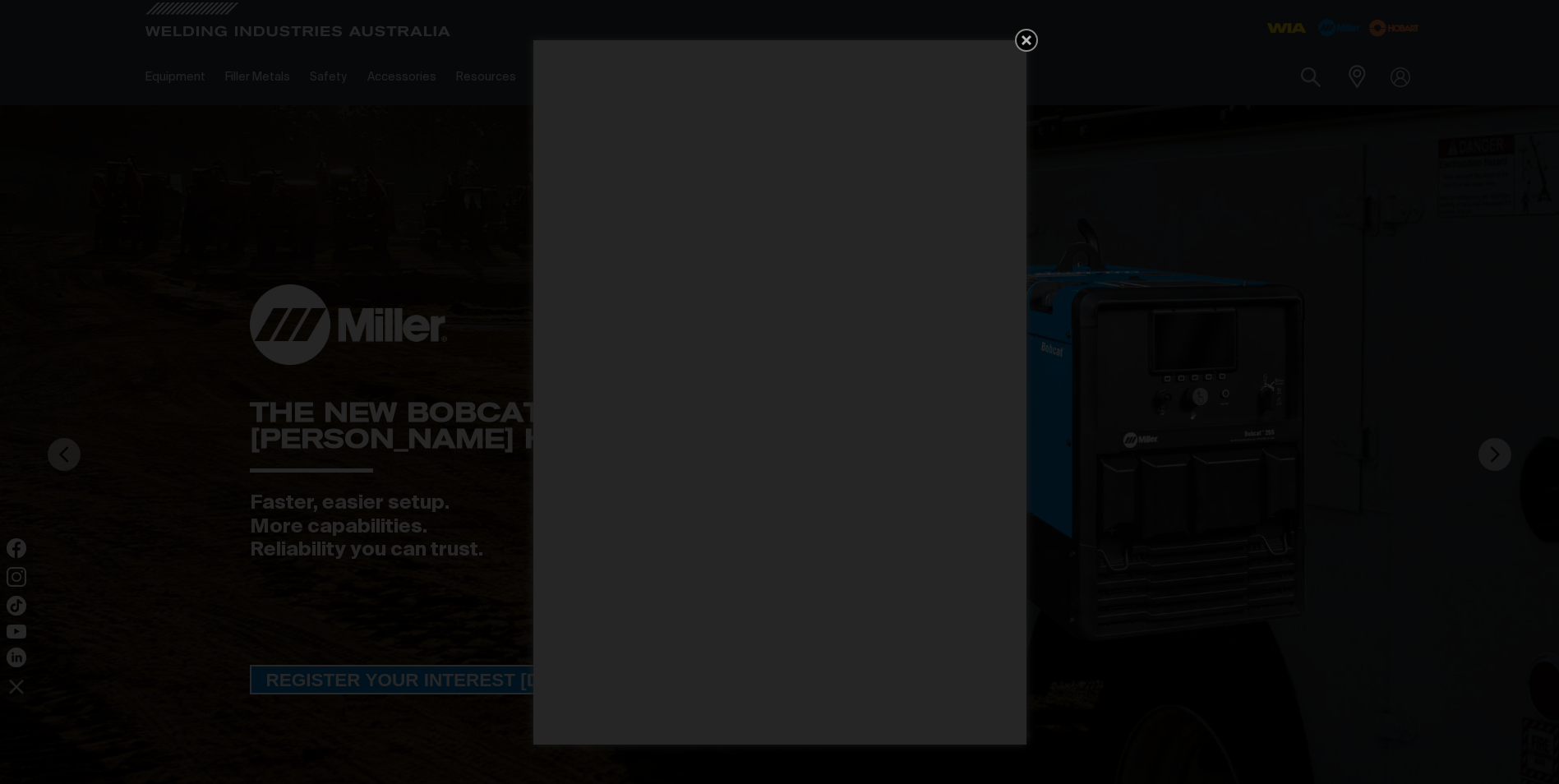
click at [1023, 40] on icon "Get 5 WIA Welding Guides Free!" at bounding box center [1026, 39] width 20 height 20
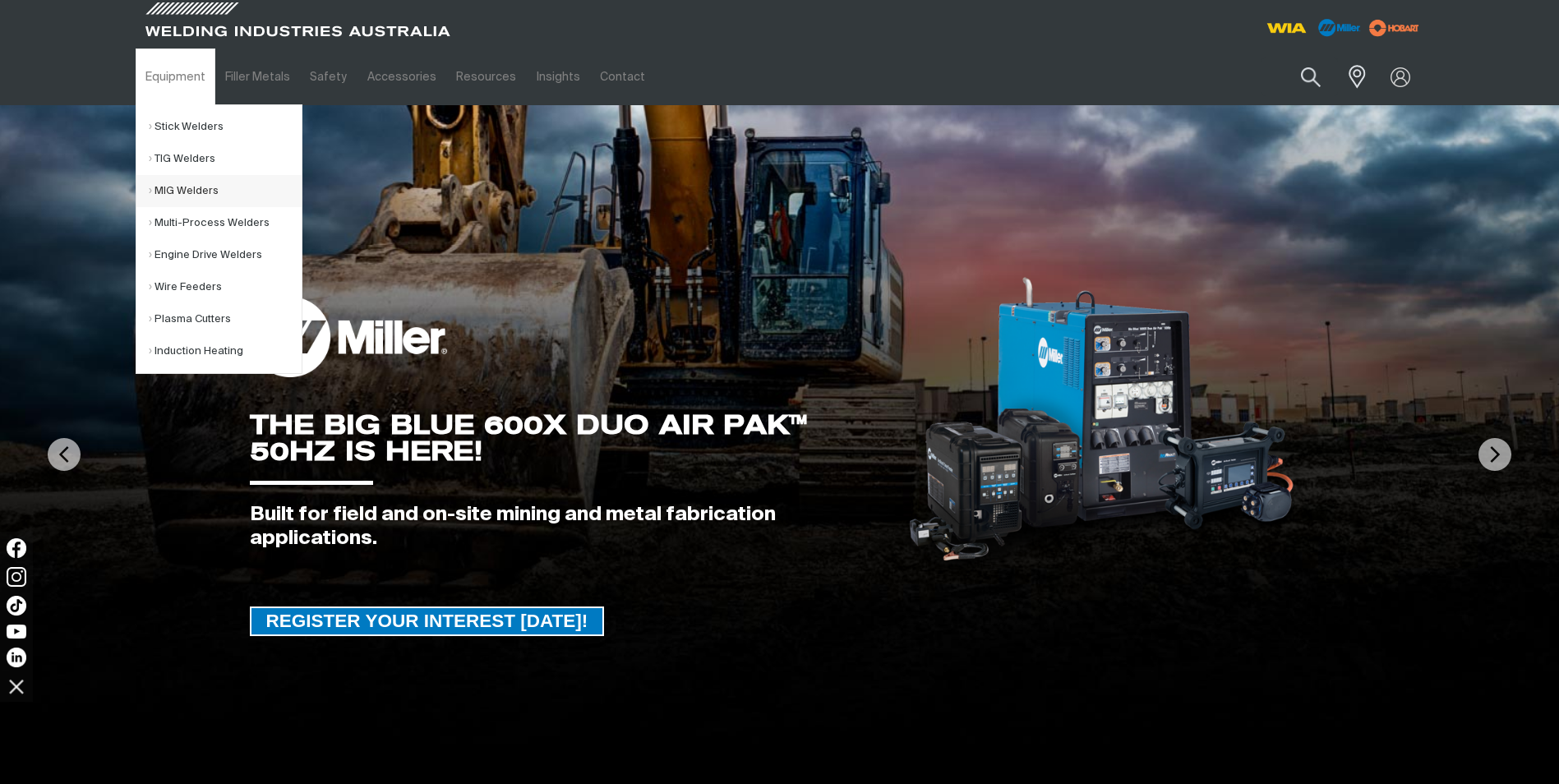
click at [184, 188] on link "MIG Welders" at bounding box center [225, 190] width 153 height 32
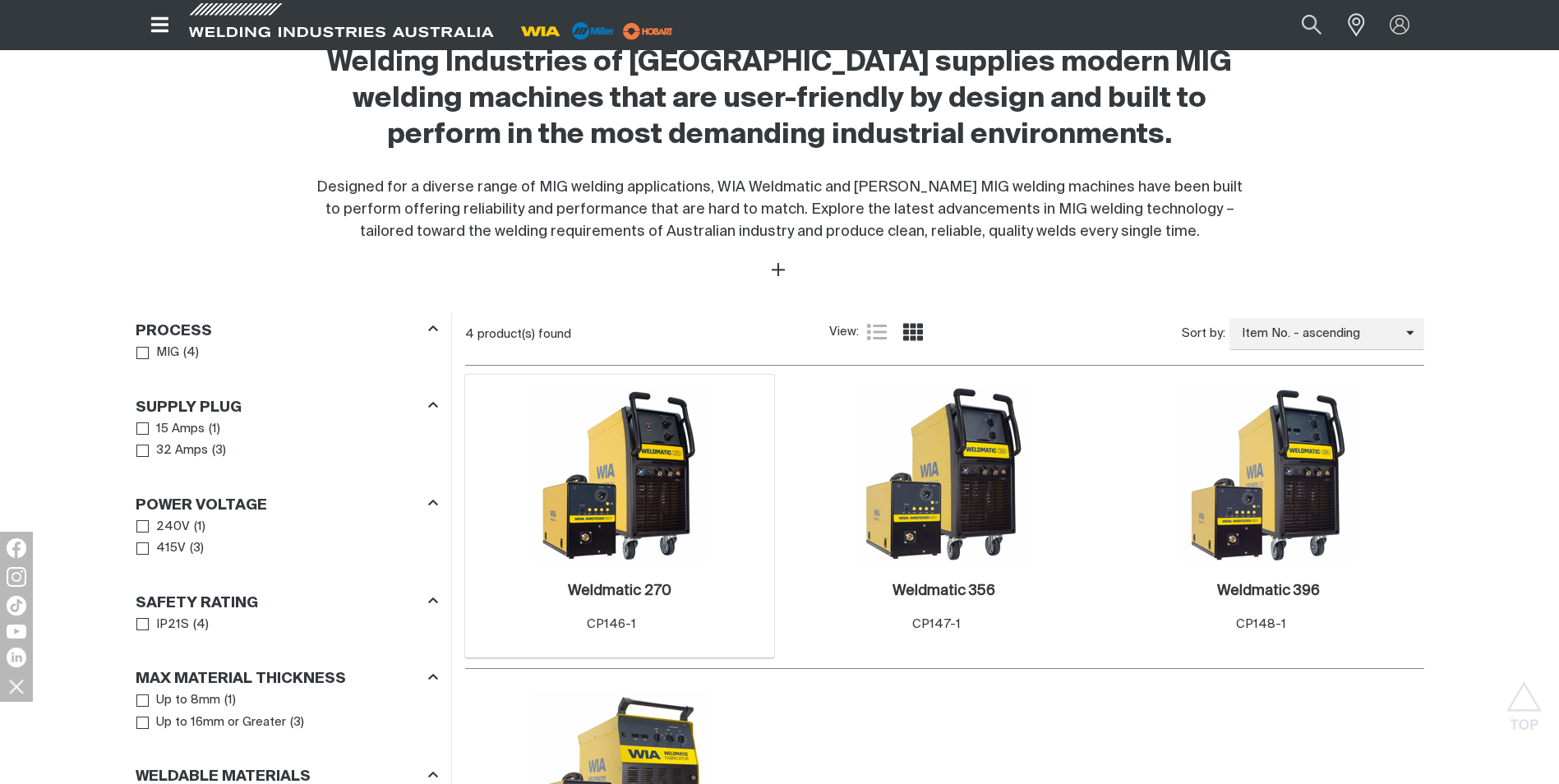
scroll to position [575, 0]
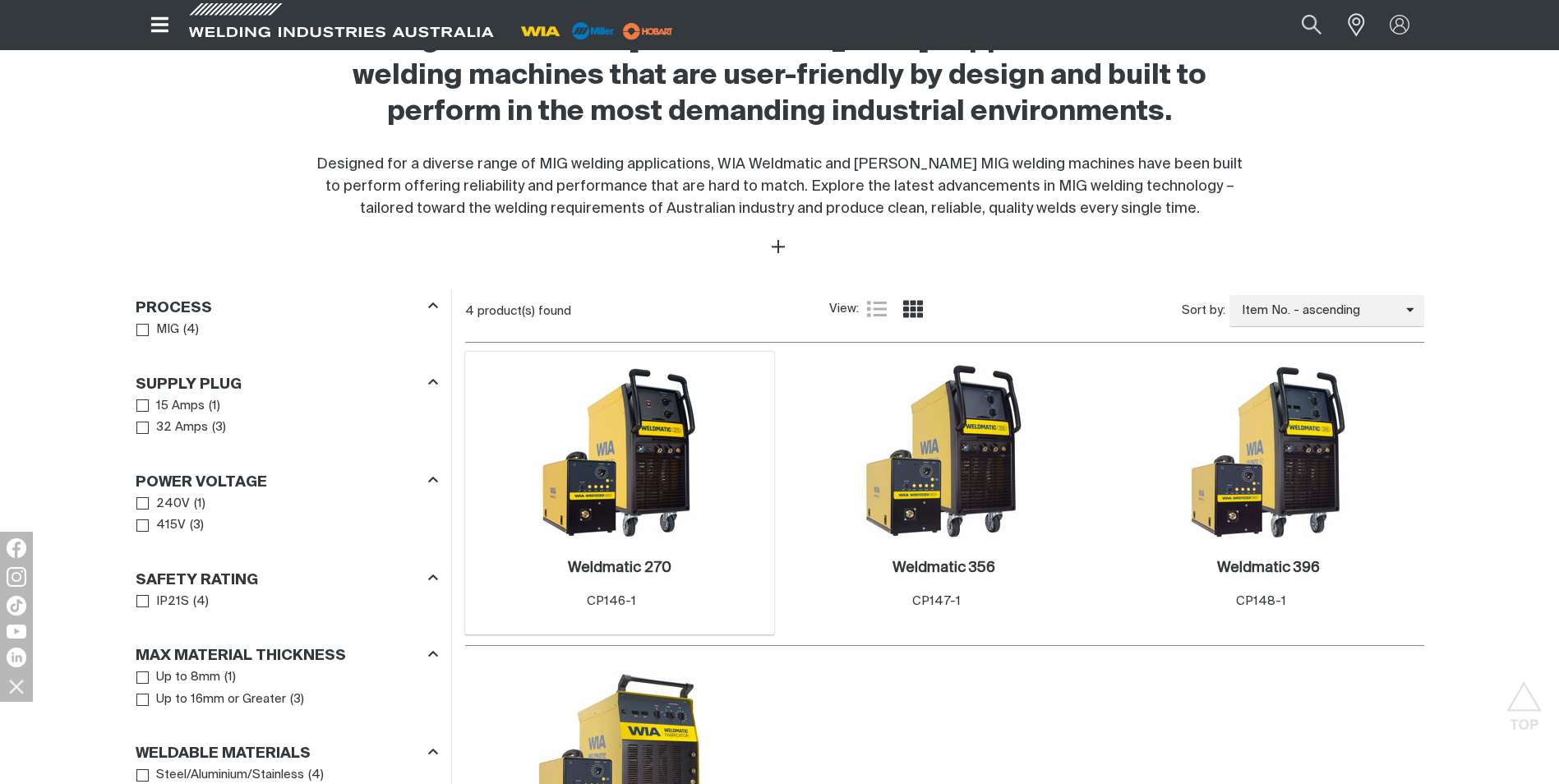
click at [617, 453] on img at bounding box center [619, 451] width 176 height 176
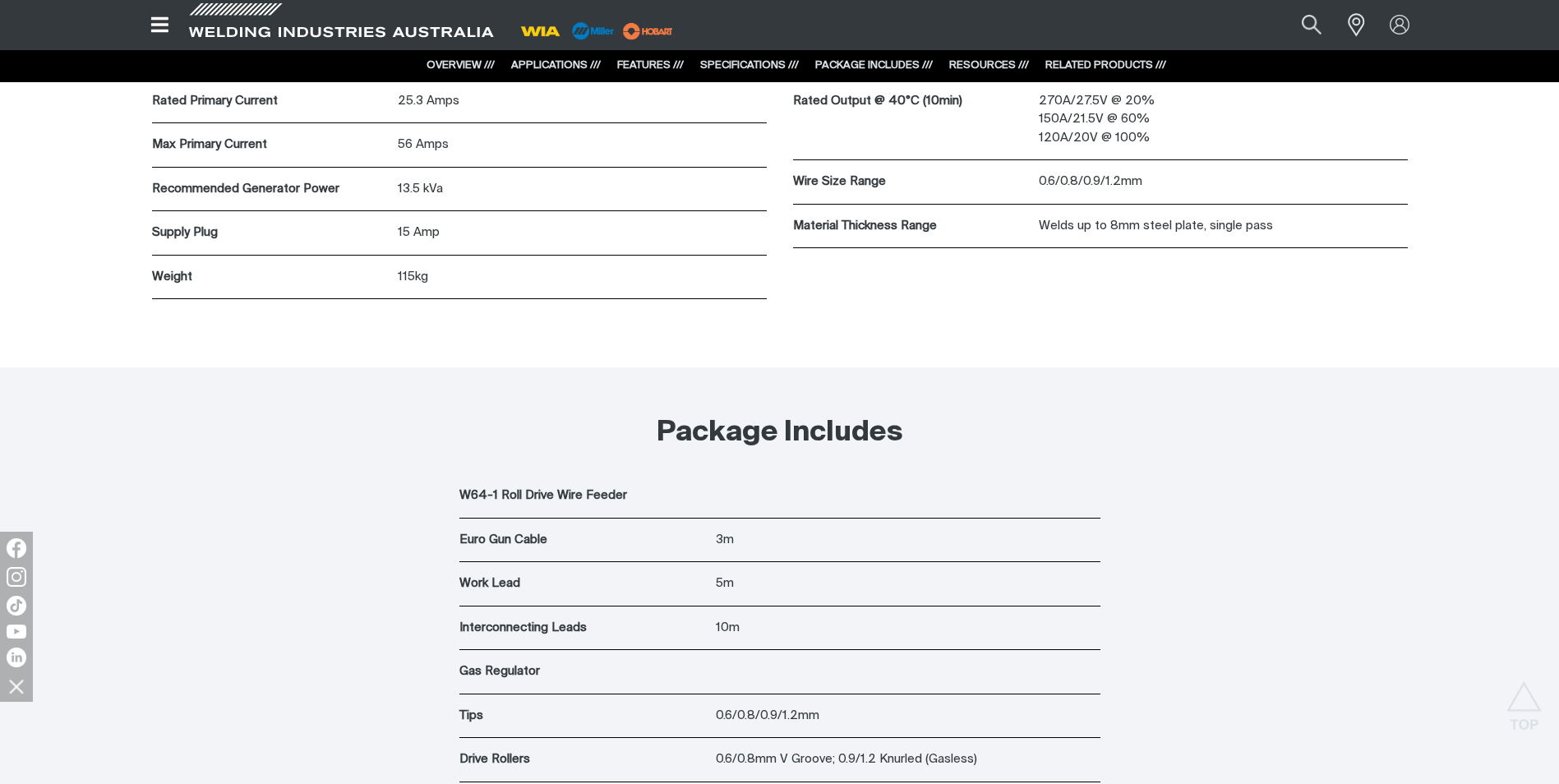
scroll to position [4683, 0]
